Goal: Task Accomplishment & Management: Manage account settings

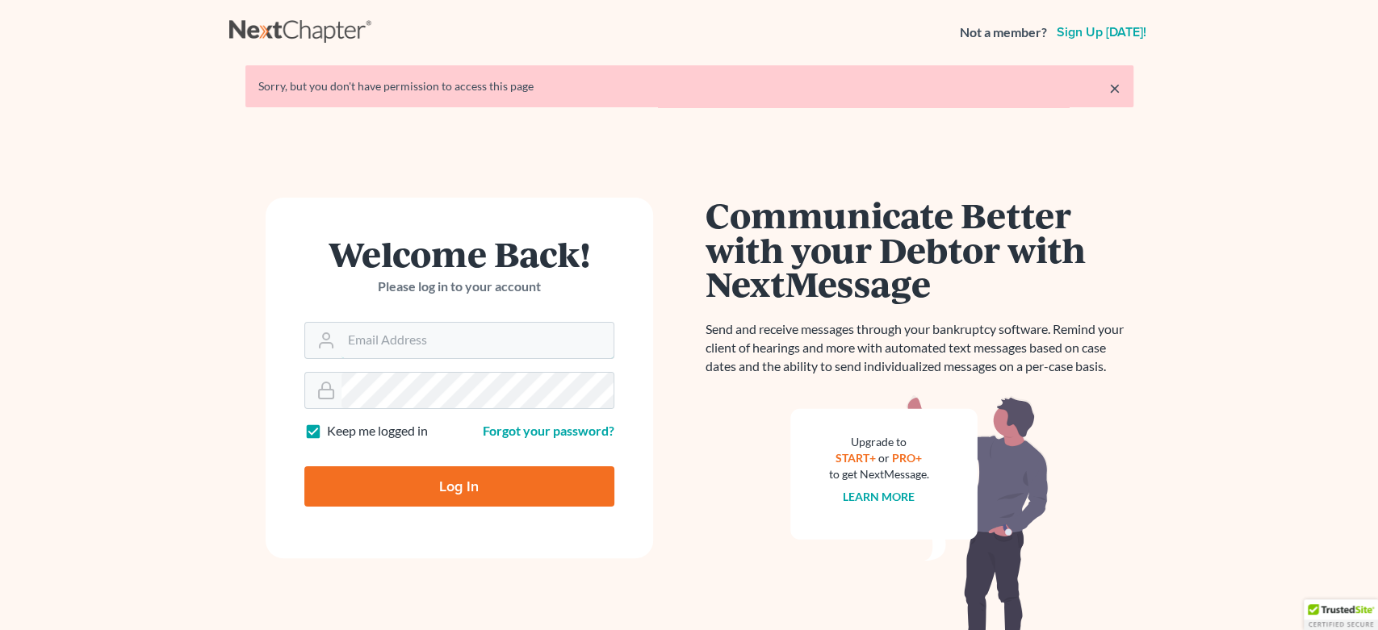
type input "[EMAIL_ADDRESS][DOMAIN_NAME]"
click at [450, 489] on input "Log In" at bounding box center [459, 486] width 310 height 40
type input "Thinking..."
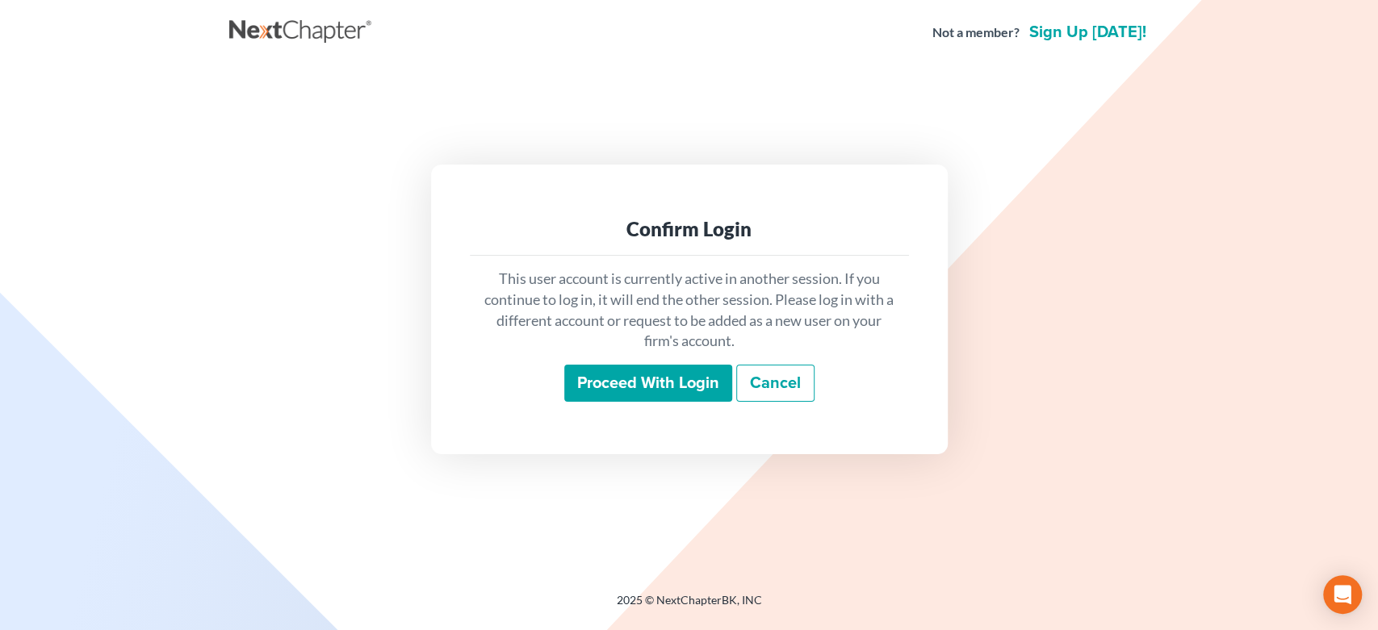
drag, startPoint x: 646, startPoint y: 379, endPoint x: 665, endPoint y: 561, distance: 182.6
click at [646, 380] on input "Proceed with login" at bounding box center [648, 383] width 168 height 37
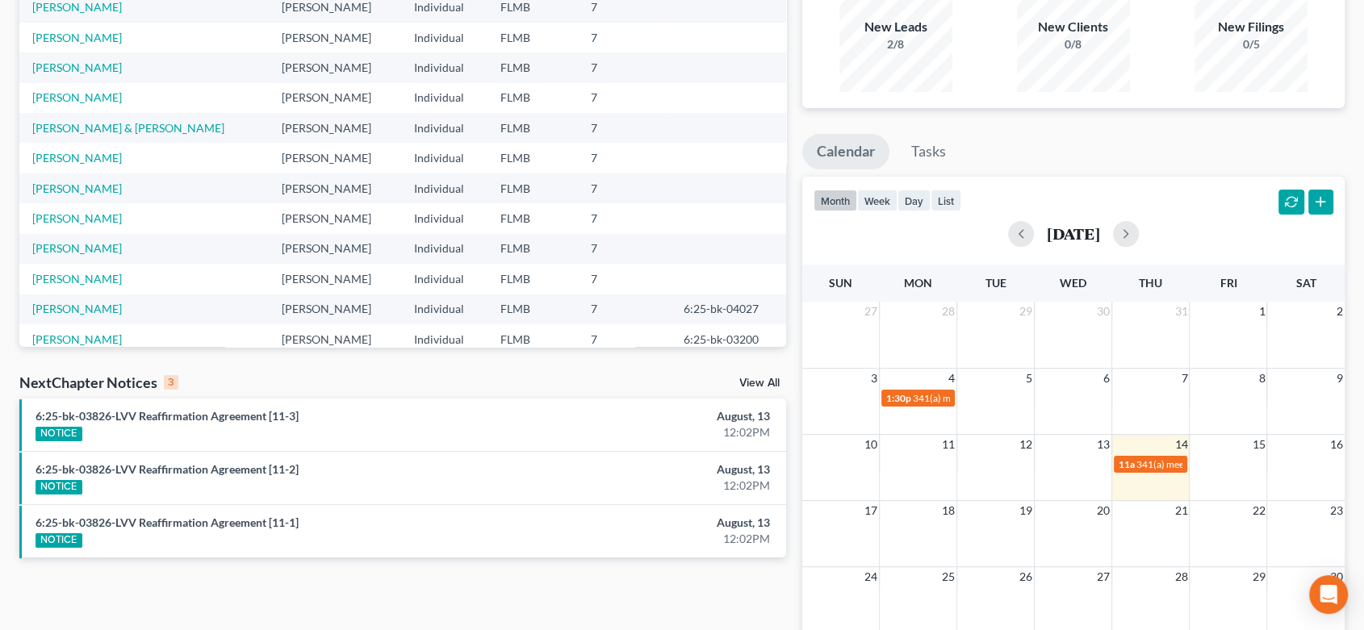
scroll to position [301, 0]
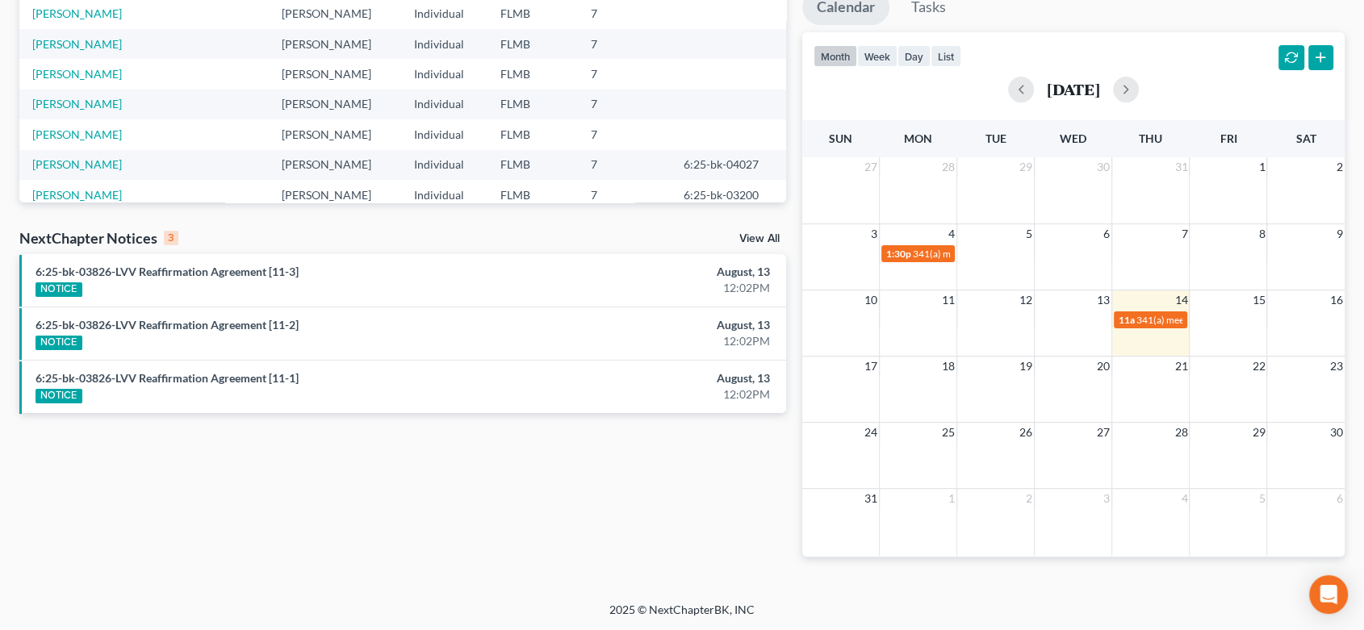
drag, startPoint x: 761, startPoint y: 237, endPoint x: 758, endPoint y: 249, distance: 12.5
click at [761, 239] on link "View All" at bounding box center [759, 238] width 40 height 11
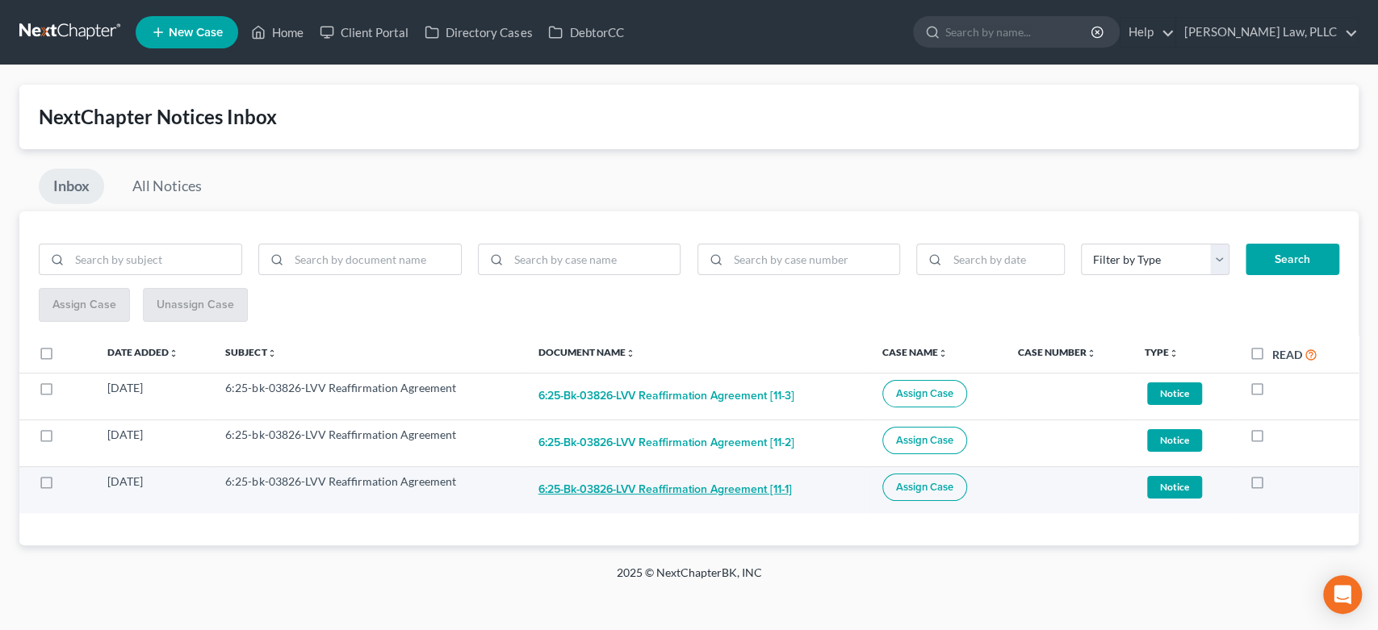
click at [663, 488] on button "6:25-bk-03826-LVV Reaffirmation Agreement [11-1]" at bounding box center [664, 490] width 253 height 32
checkbox input "true"
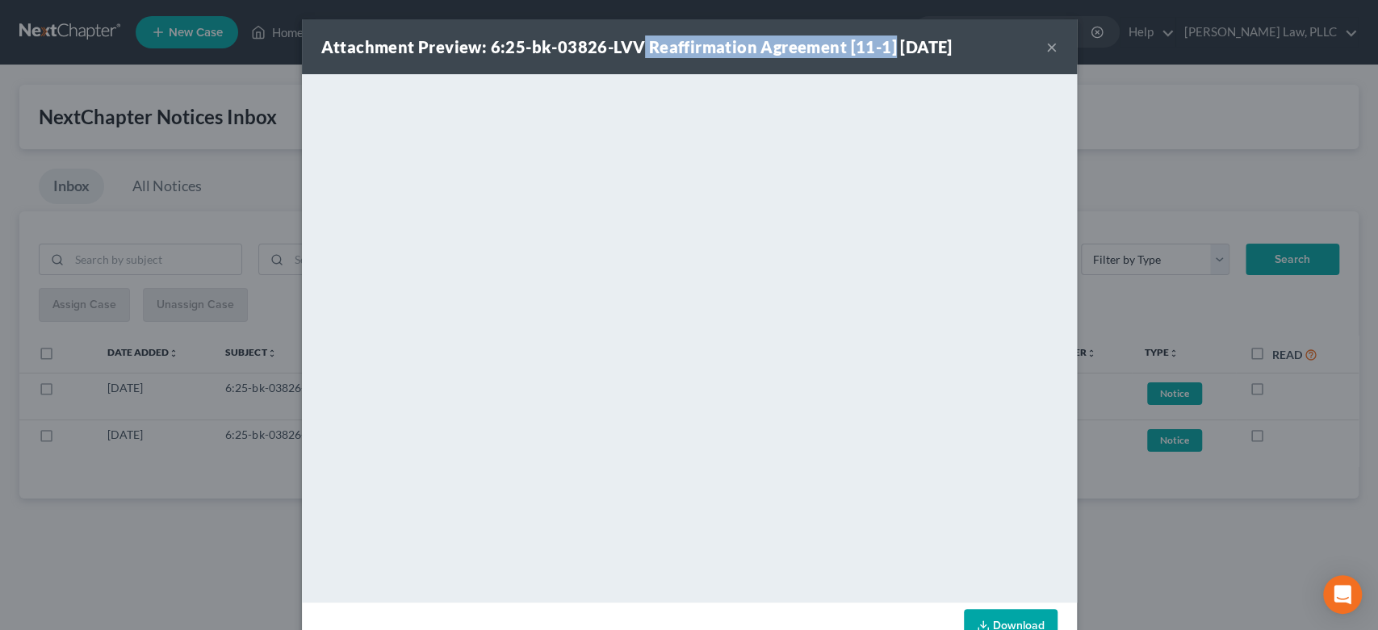
drag, startPoint x: 632, startPoint y: 46, endPoint x: 883, endPoint y: 33, distance: 251.3
click at [883, 33] on div "Attachment Preview: 6:25-bk-03826-LVV Reaffirmation Agreement [11-1] 08/13/2025…" at bounding box center [689, 46] width 775 height 55
copy strong "Reaffirmation Agreement [11-1]"
click at [1046, 50] on button "×" at bounding box center [1051, 46] width 11 height 19
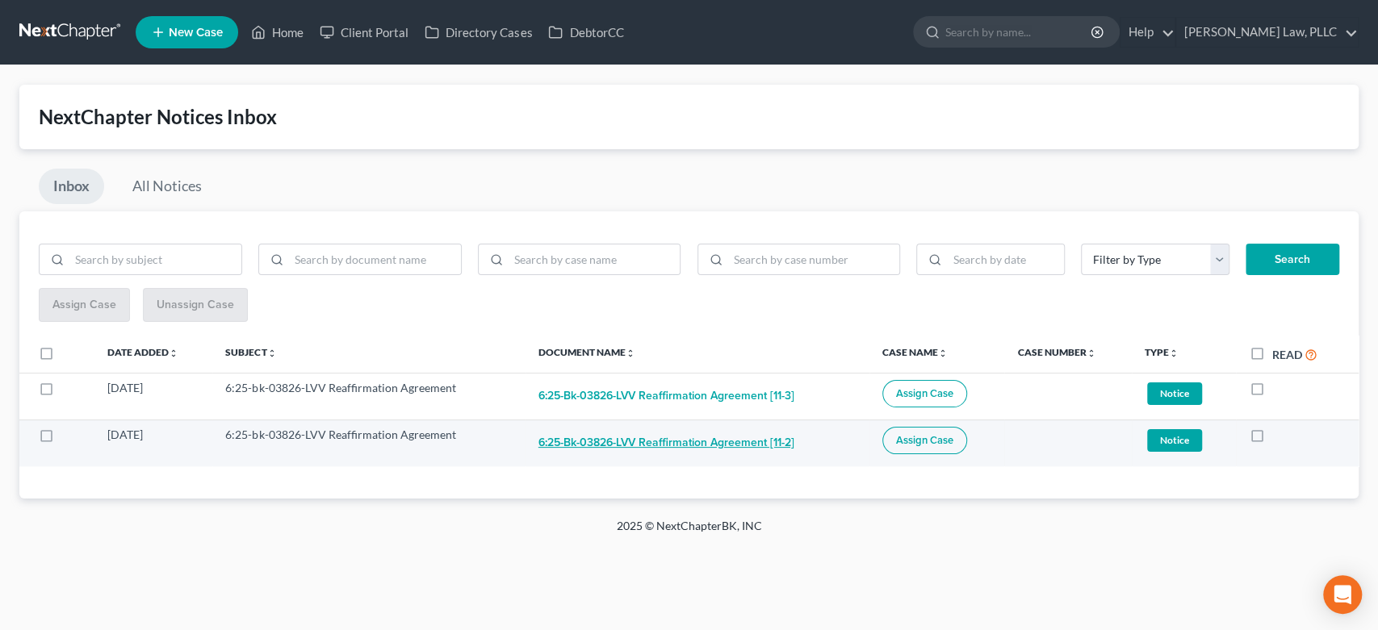
click at [669, 443] on button "6:25-bk-03826-LVV Reaffirmation Agreement [11-2]" at bounding box center [666, 443] width 256 height 32
checkbox input "true"
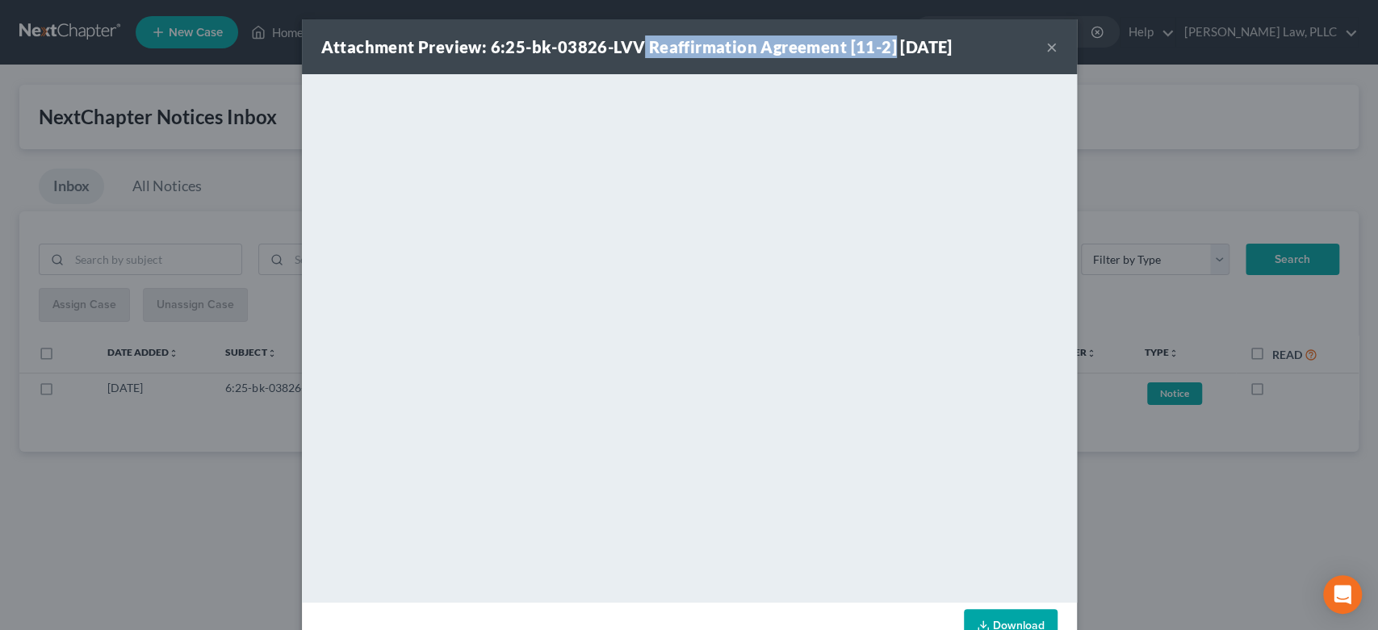
drag, startPoint x: 626, startPoint y: 48, endPoint x: 883, endPoint y: 44, distance: 256.7
click at [883, 44] on strong "Attachment Preview: 6:25-bk-03826-LVV Reaffirmation Agreement [11-2] 08/13/2025" at bounding box center [636, 46] width 631 height 19
copy strong "Reaffirmation Agreement [11-2]"
drag, startPoint x: 1051, startPoint y: 43, endPoint x: 1037, endPoint y: 46, distance: 14.1
click at [1044, 44] on div "Attachment Preview: 6:25-bk-03826-LVV Reaffirmation Agreement [11-2] 08/13/2025…" at bounding box center [689, 46] width 775 height 55
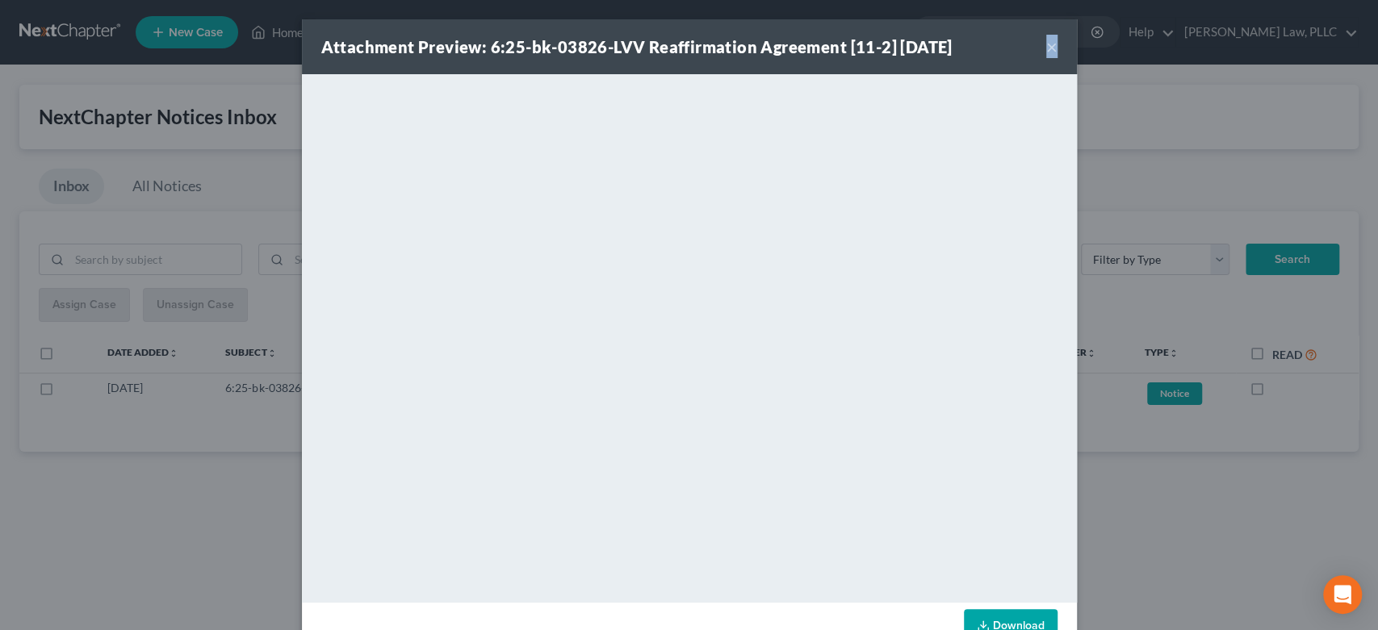
click at [1046, 46] on button "×" at bounding box center [1051, 46] width 11 height 19
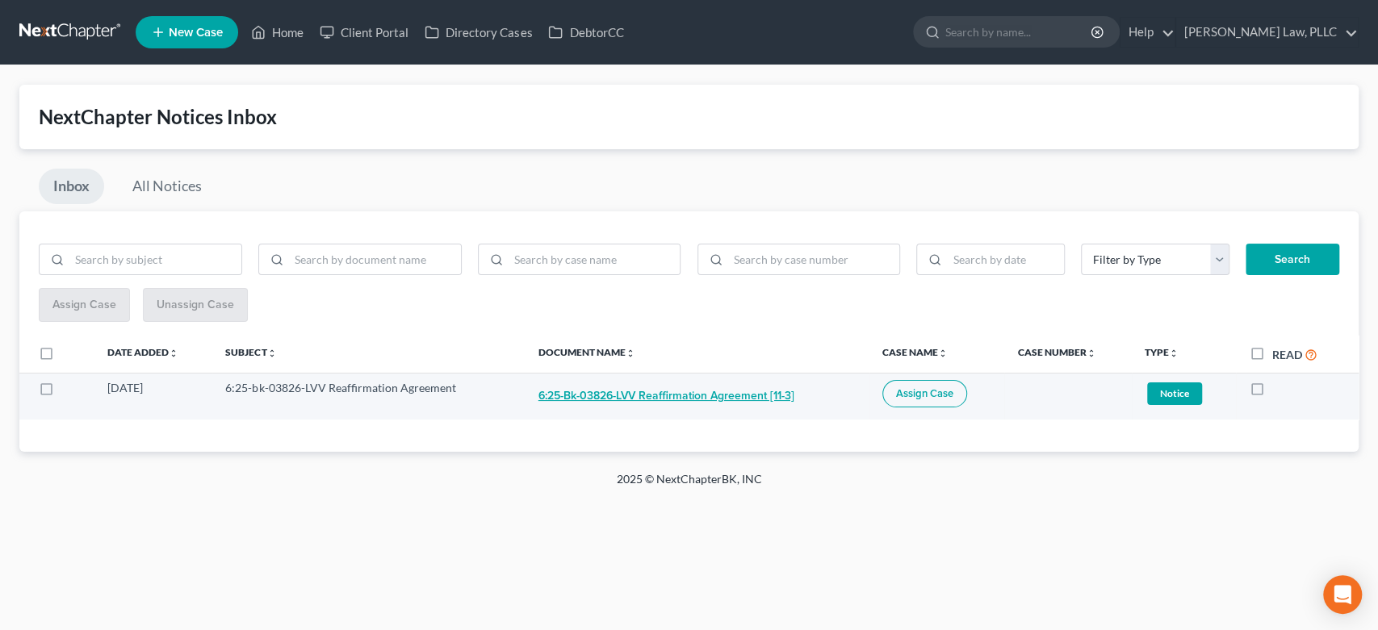
click at [747, 397] on button "6:25-bk-03826-LVV Reaffirmation Agreement [11-3]" at bounding box center [666, 396] width 256 height 32
checkbox input "true"
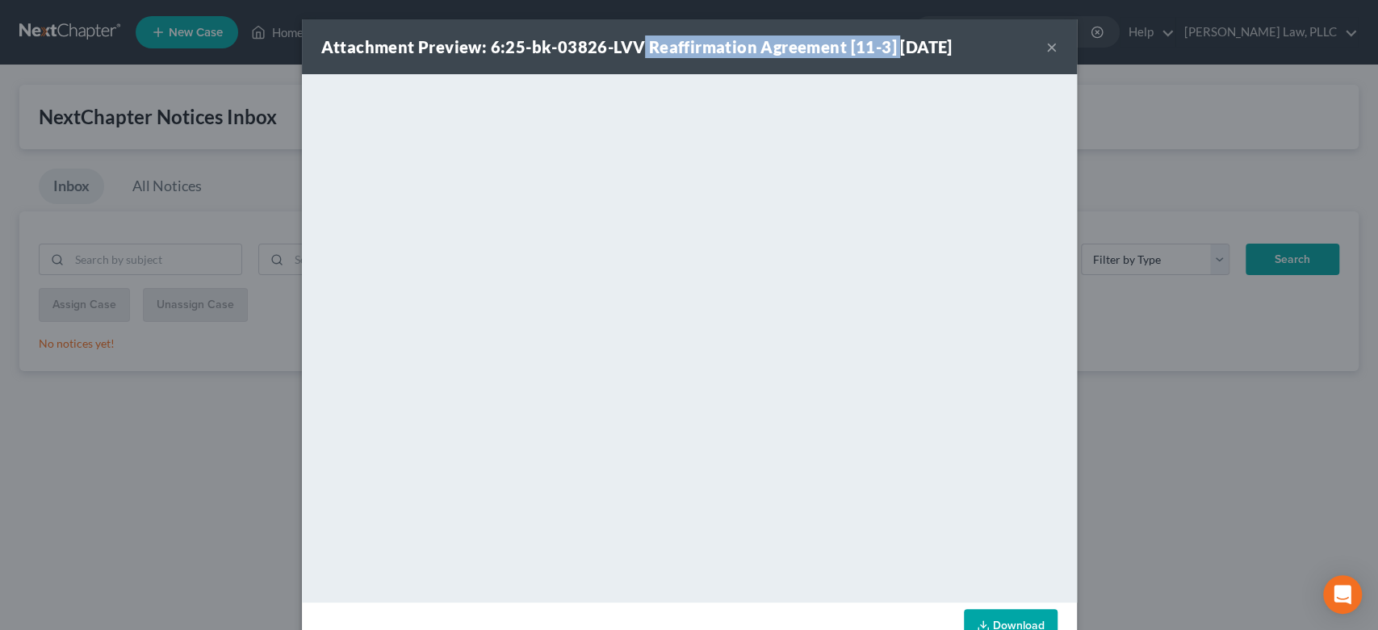
drag, startPoint x: 629, startPoint y: 45, endPoint x: 876, endPoint y: 41, distance: 247.0
click at [883, 41] on strong "Attachment Preview: 6:25-bk-03826-LVV Reaffirmation Agreement [11-3] 08/13/2025" at bounding box center [636, 46] width 631 height 19
copy strong "Reaffirmation Agreement [11-3]"
drag, startPoint x: 1046, startPoint y: 50, endPoint x: 1046, endPoint y: 60, distance: 9.7
click at [1046, 51] on button "×" at bounding box center [1051, 46] width 11 height 19
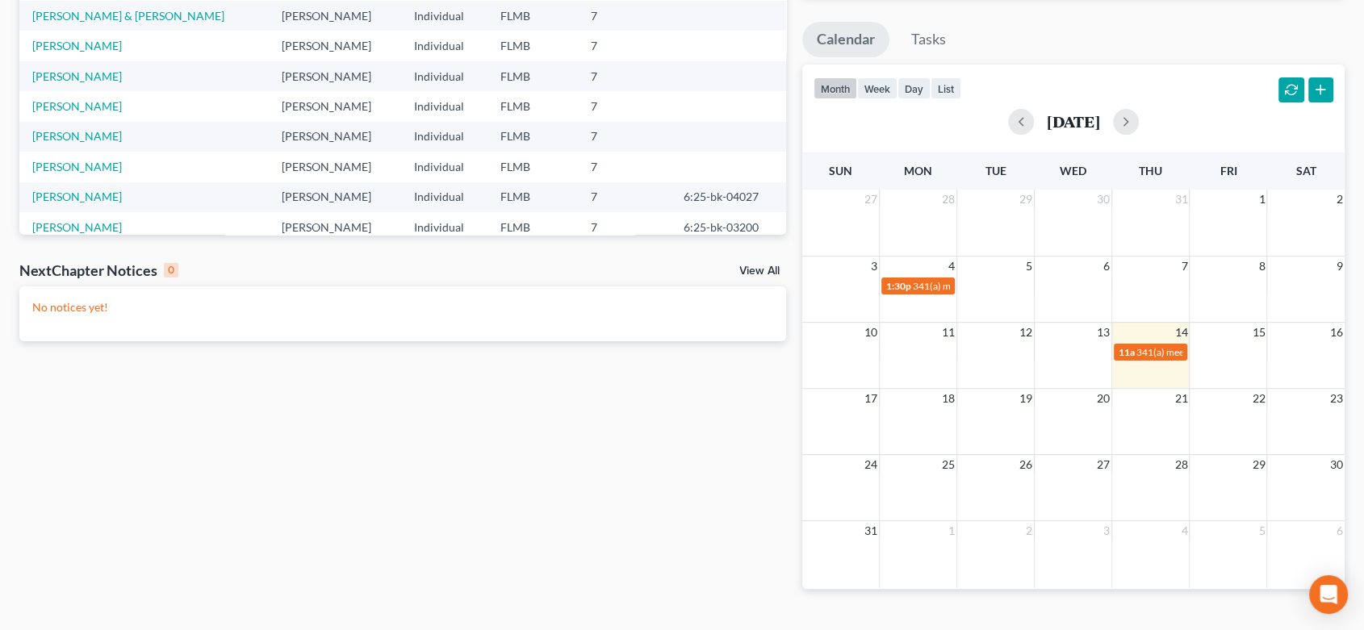
scroll to position [301, 0]
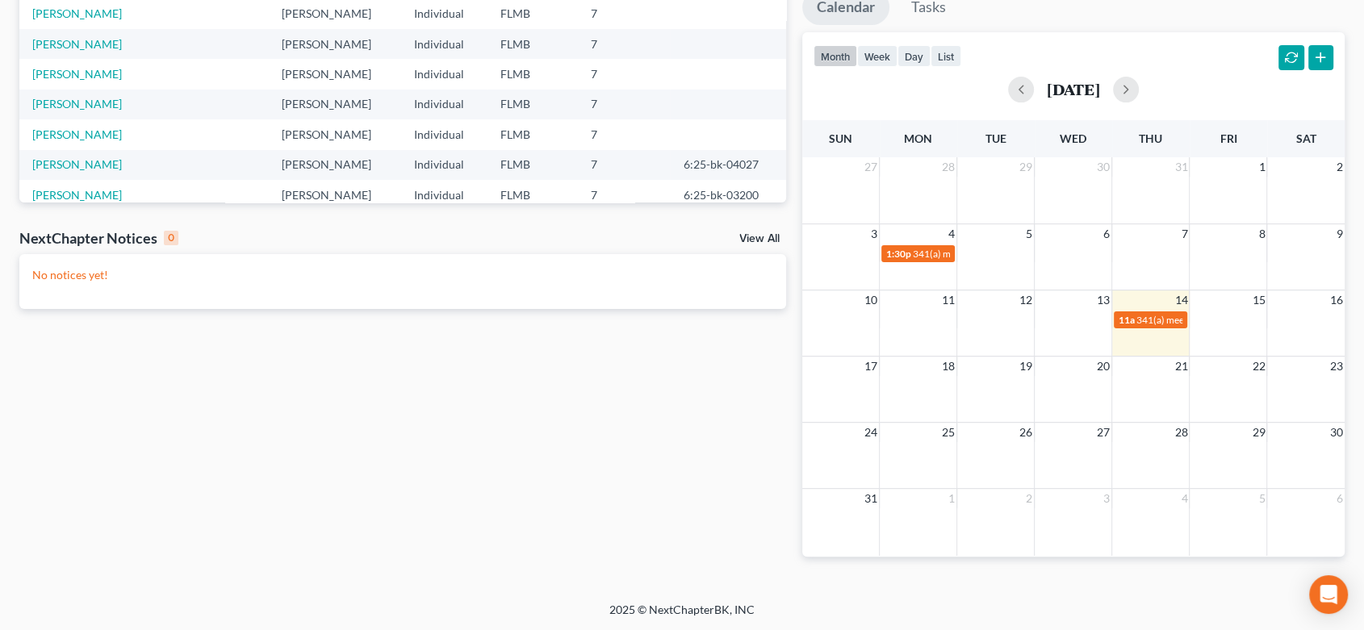
click at [768, 242] on link "View All" at bounding box center [759, 238] width 40 height 11
